Goal: Information Seeking & Learning: Learn about a topic

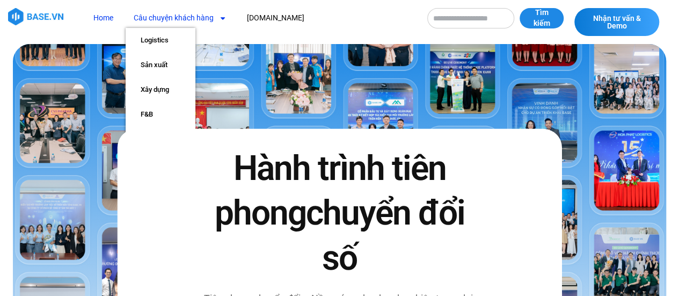
click at [191, 20] on link "Câu chuyện khách hàng" at bounding box center [180, 18] width 109 height 20
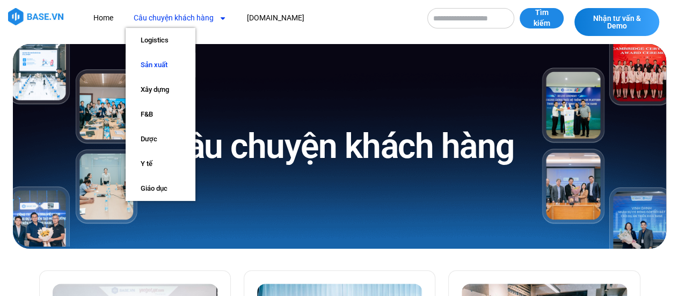
click at [154, 62] on link "Sản xuất" at bounding box center [161, 65] width 70 height 25
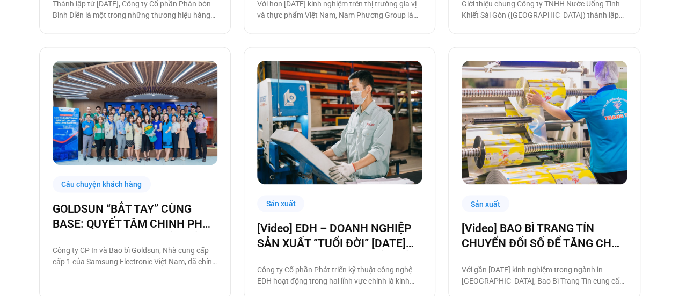
scroll to position [1073, 0]
